Goal: Task Accomplishment & Management: Use online tool/utility

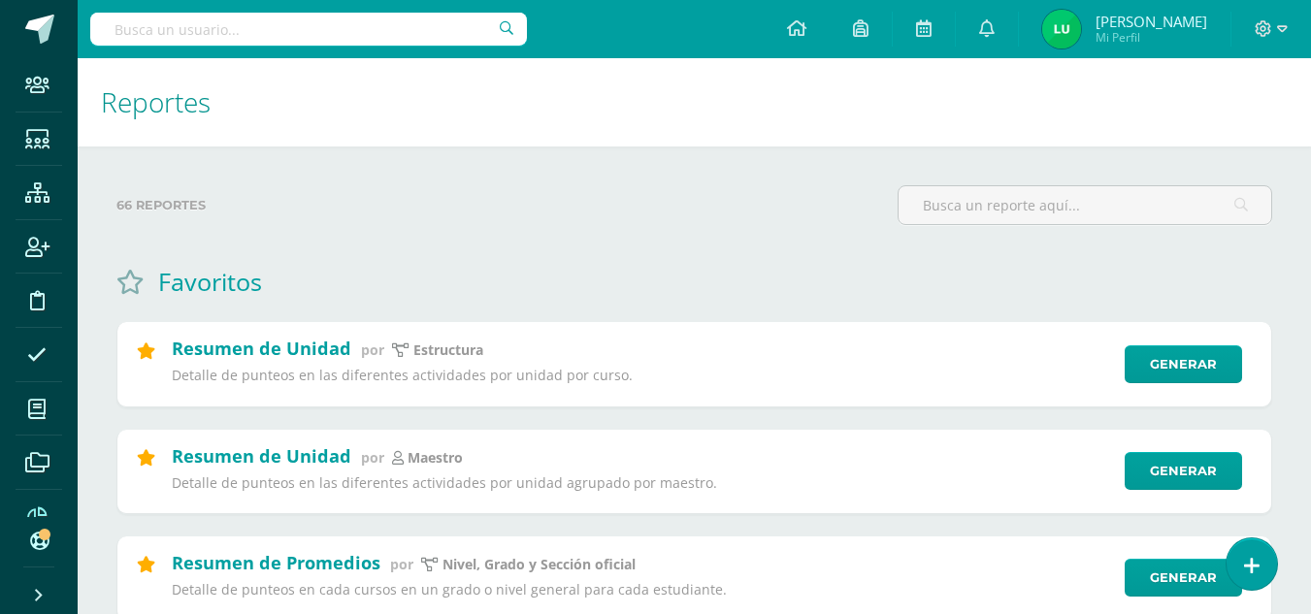
click at [357, 230] on div "66 reportes" at bounding box center [499, 212] width 781 height 55
click at [958, 198] on input "text" at bounding box center [1084, 205] width 373 height 38
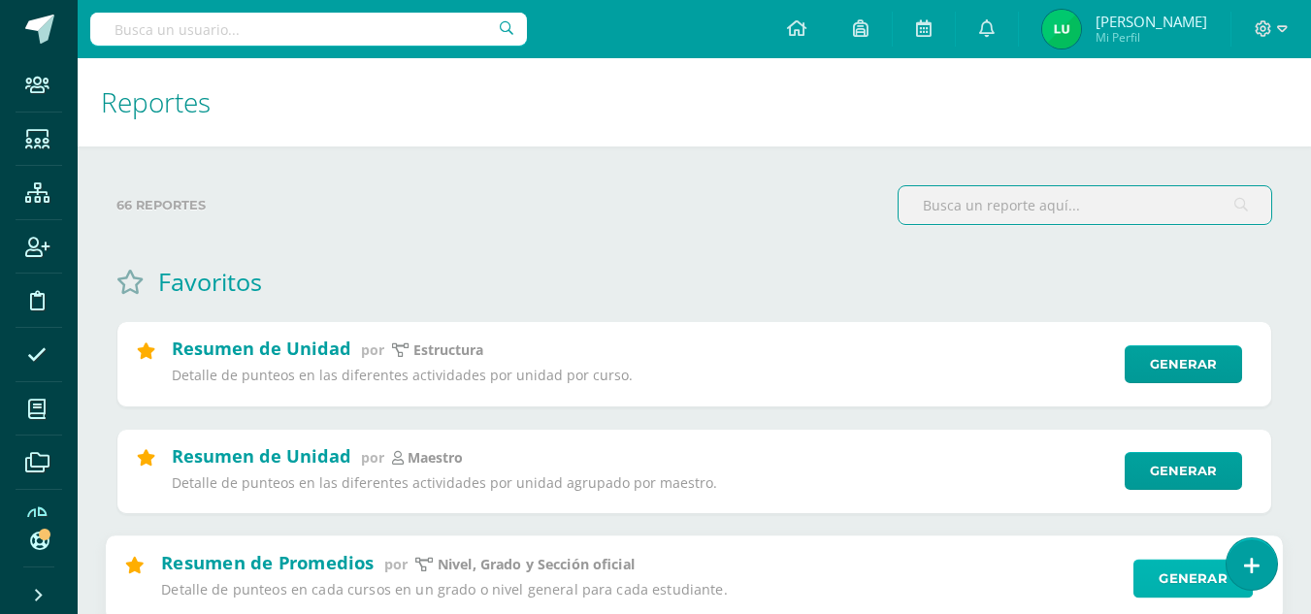
click at [1183, 581] on link "Generar" at bounding box center [1192, 578] width 119 height 39
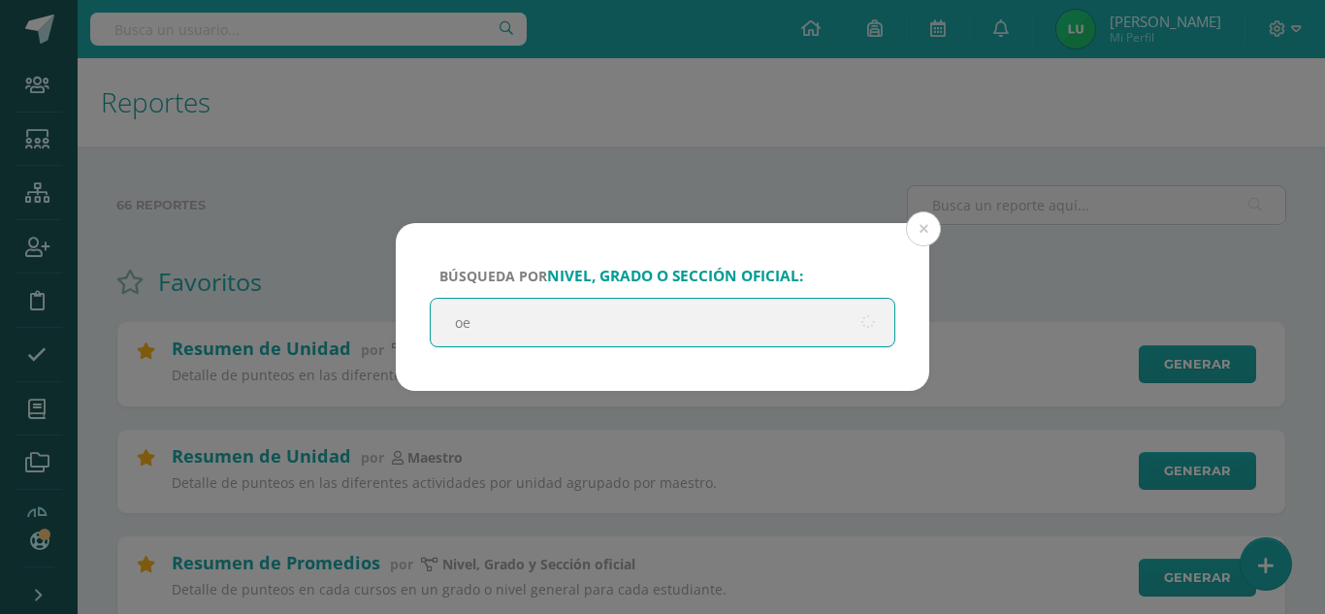
type input "o"
type input "sexto"
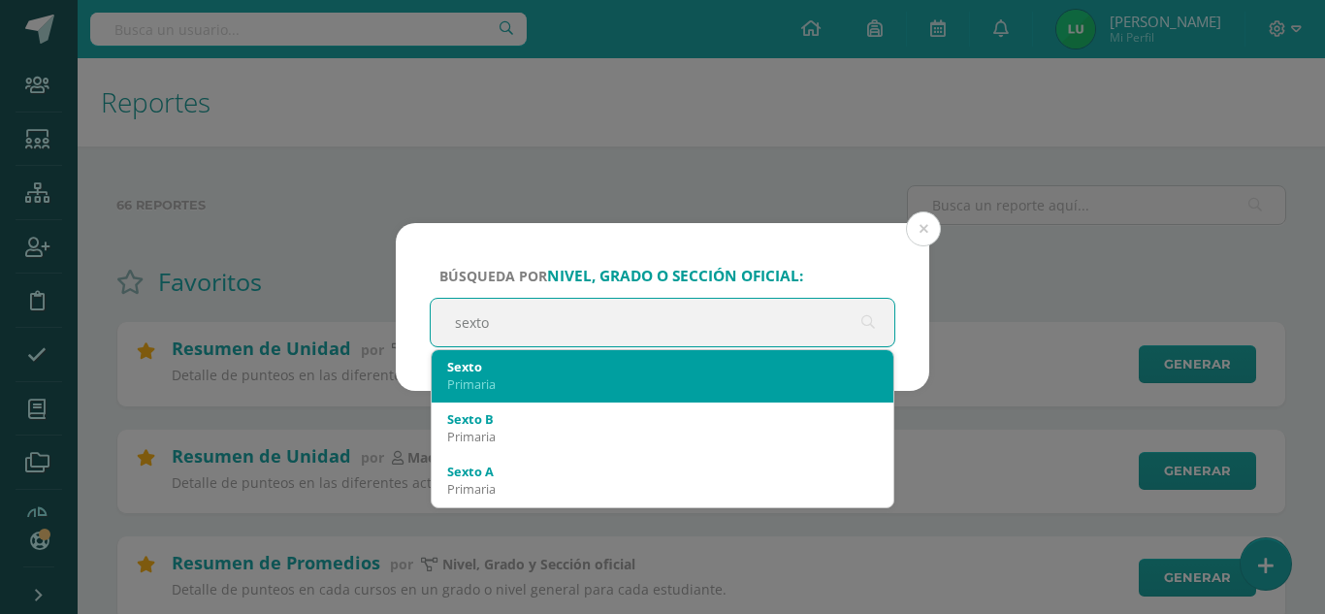
click at [557, 366] on div "Sexto" at bounding box center [662, 366] width 431 height 17
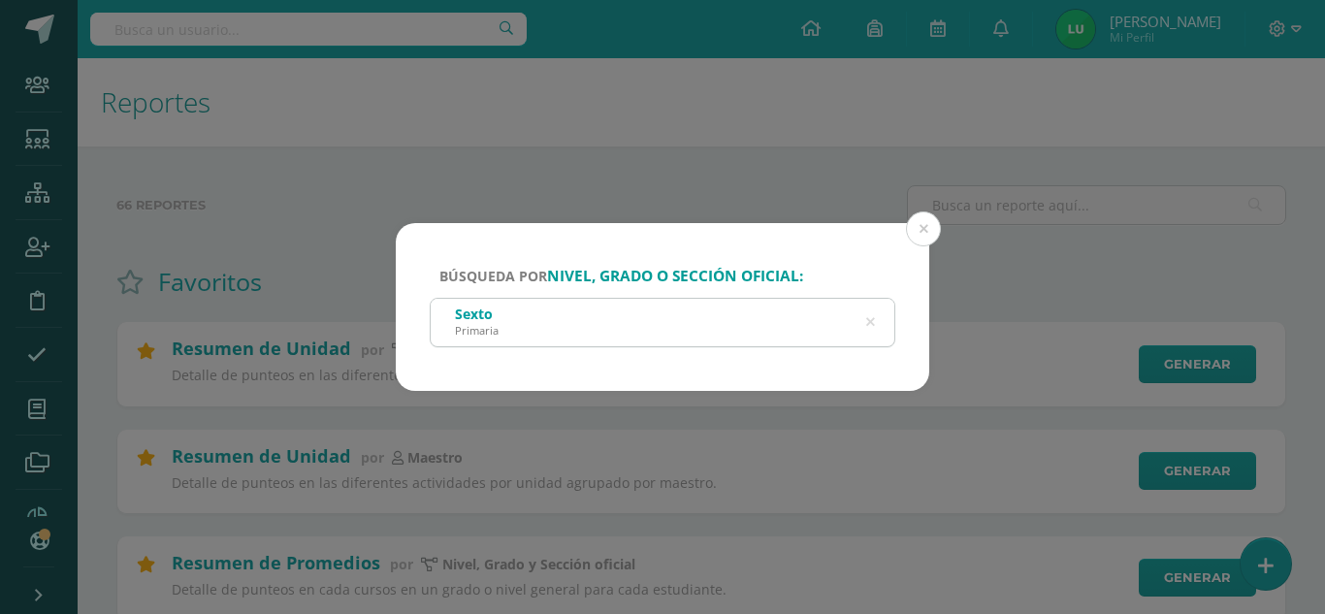
click at [500, 368] on div "Búsqueda por nivel, grado o sección oficial: Sexto Primaria sexto" at bounding box center [663, 307] width 534 height 168
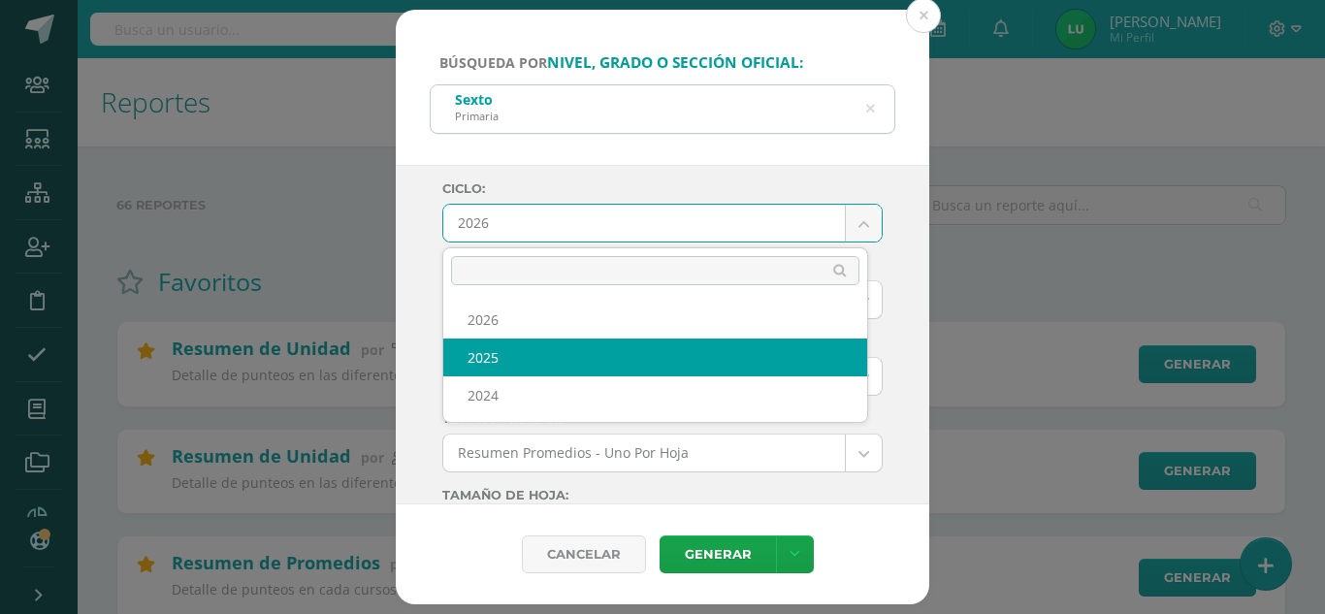
select select "4"
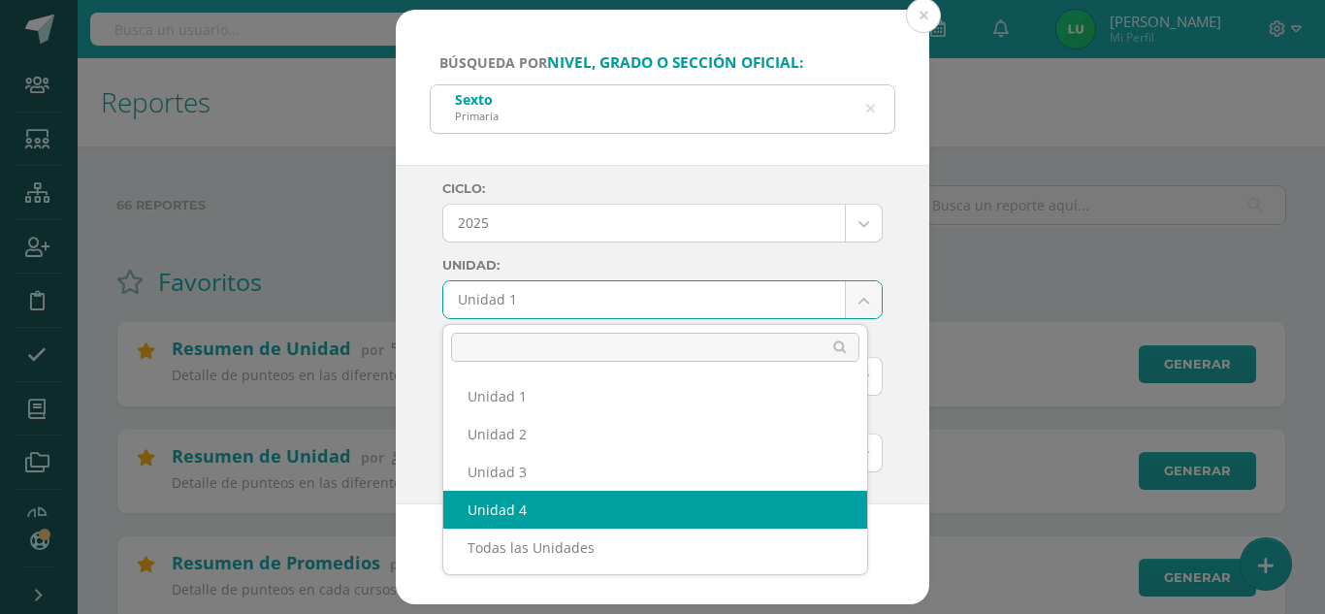
select select "Unidad 4"
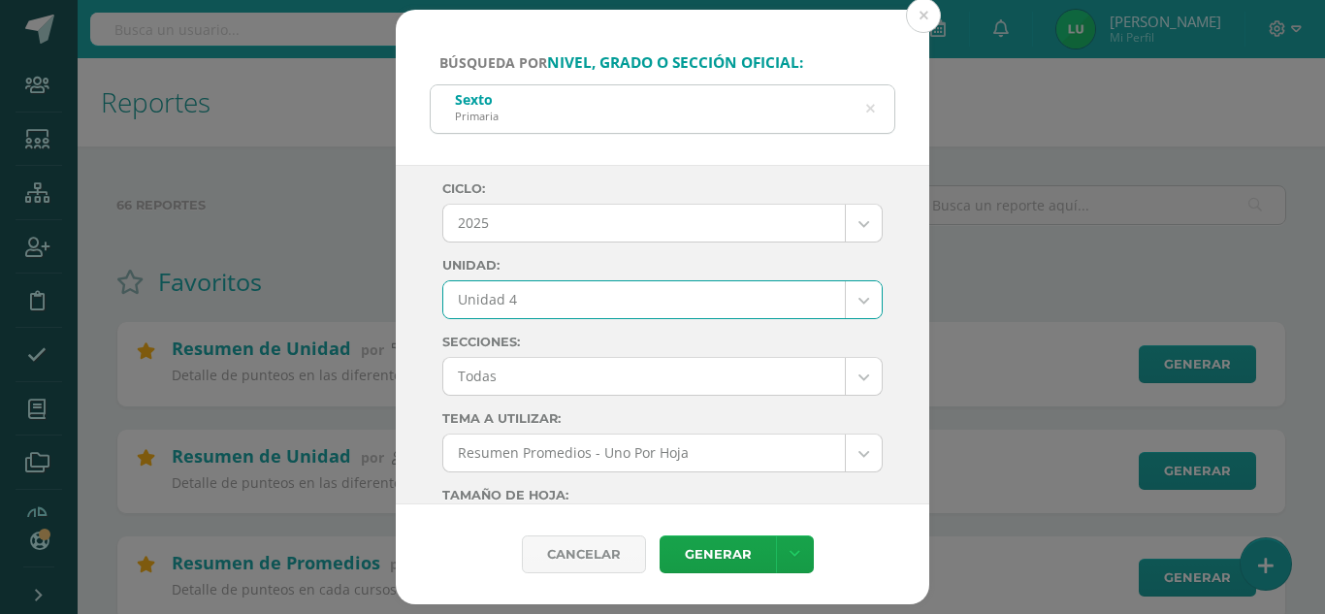
click at [421, 308] on div "Ciclo: 2025 2026 2025 2024 Unidad: Unidad 4 Unidad 1 Unidad 2 Unidad 3 Unidad 4…" at bounding box center [663, 335] width 534 height 341
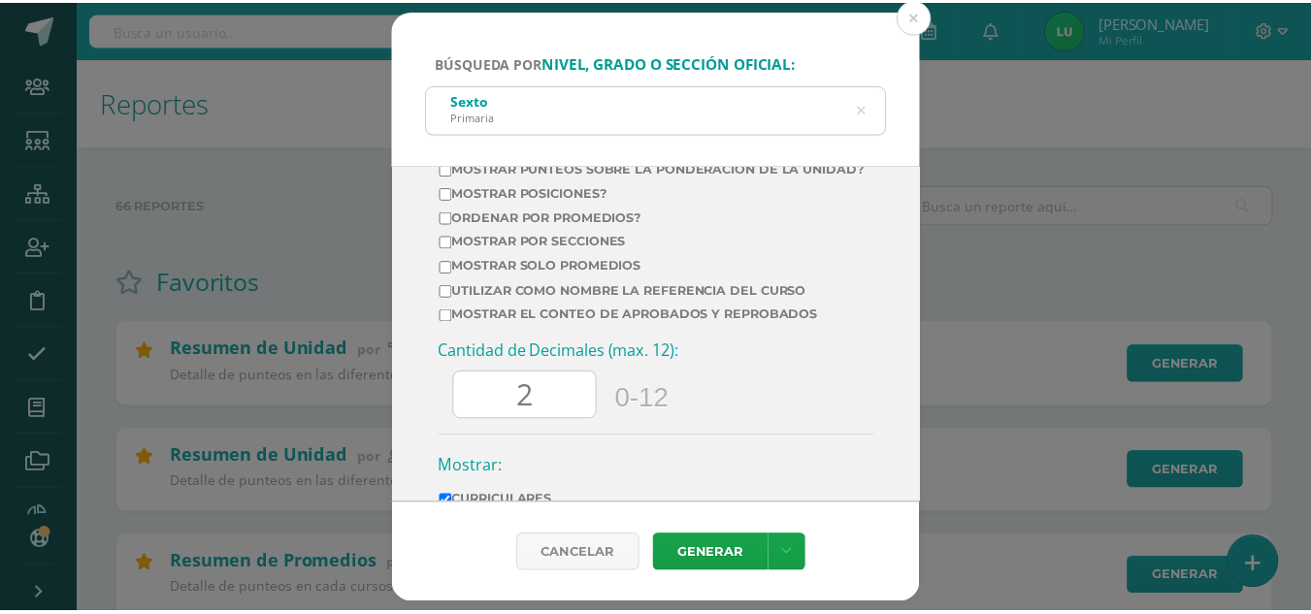
scroll to position [867, 0]
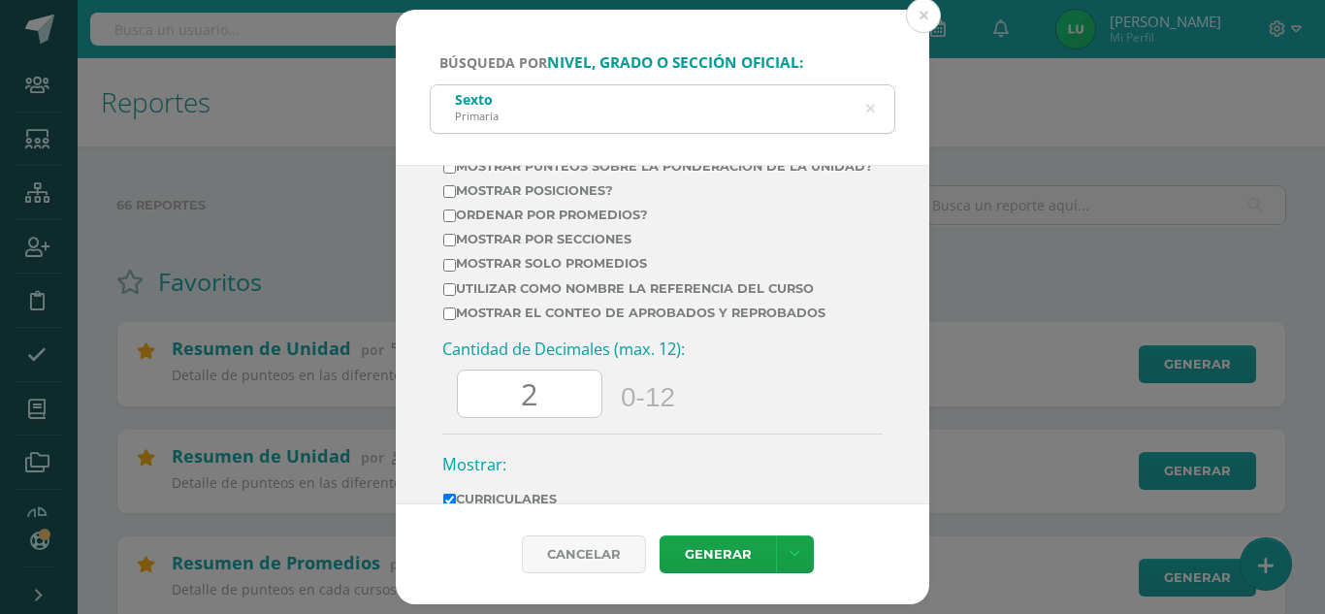
drag, startPoint x: 529, startPoint y: 400, endPoint x: 474, endPoint y: 417, distance: 57.1
click at [474, 417] on input "2" at bounding box center [530, 395] width 144 height 48
drag, startPoint x: 503, startPoint y: 414, endPoint x: 543, endPoint y: 418, distance: 40.9
click at [543, 418] on input "2" at bounding box center [530, 395] width 144 height 48
click at [692, 559] on link "Generar" at bounding box center [718, 555] width 116 height 38
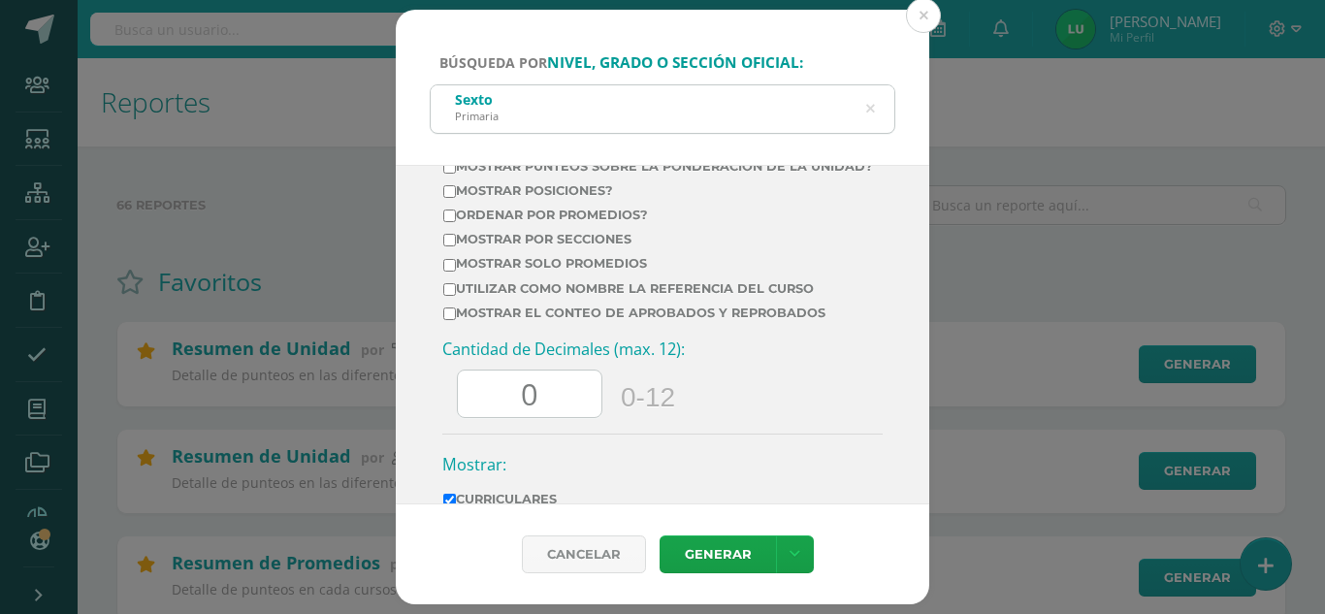
drag, startPoint x: 541, startPoint y: 409, endPoint x: 463, endPoint y: 424, distance: 79.9
click at [463, 418] on input "0" at bounding box center [530, 395] width 144 height 48
type input "2"
click at [724, 561] on link "Generar" at bounding box center [718, 555] width 116 height 38
click at [306, 147] on div "Búsqueda por nivel, grado o sección oficial: Sexto Primaria sexto Ciclo: 2025 2…" at bounding box center [663, 308] width 1310 height 596
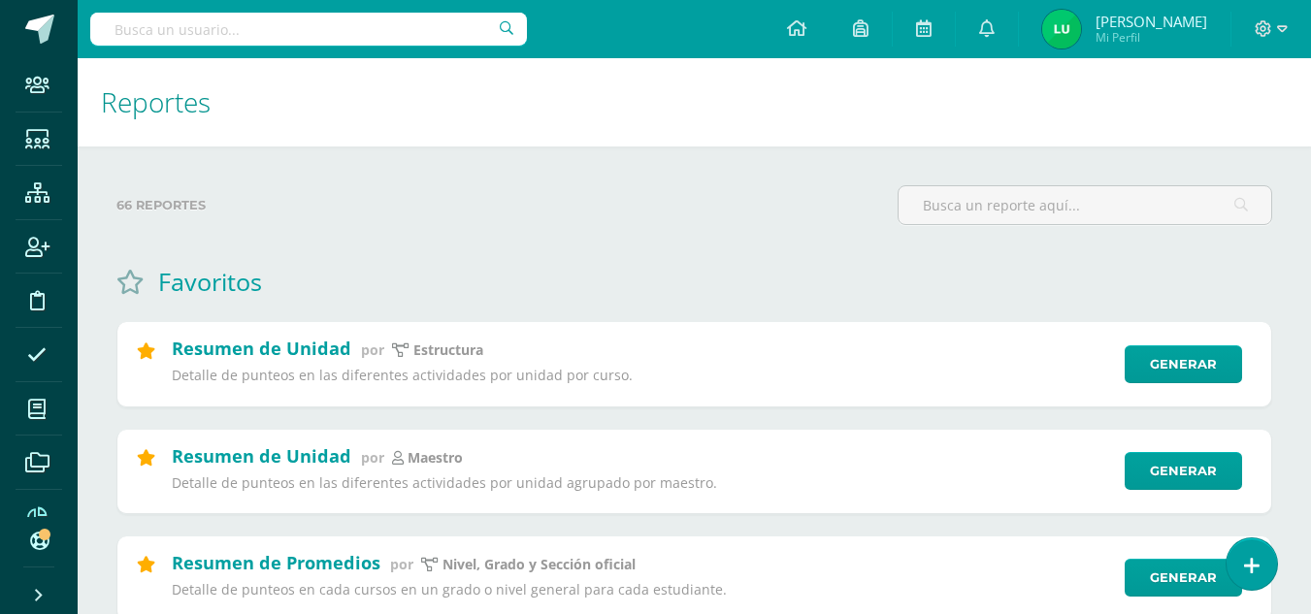
click at [707, 54] on div "Configuración Configuración del Colegio Cerrar sesión [PERSON_NAME] Mi Perfil A…" at bounding box center [694, 29] width 1233 height 58
